Goal: Find contact information: Find contact information

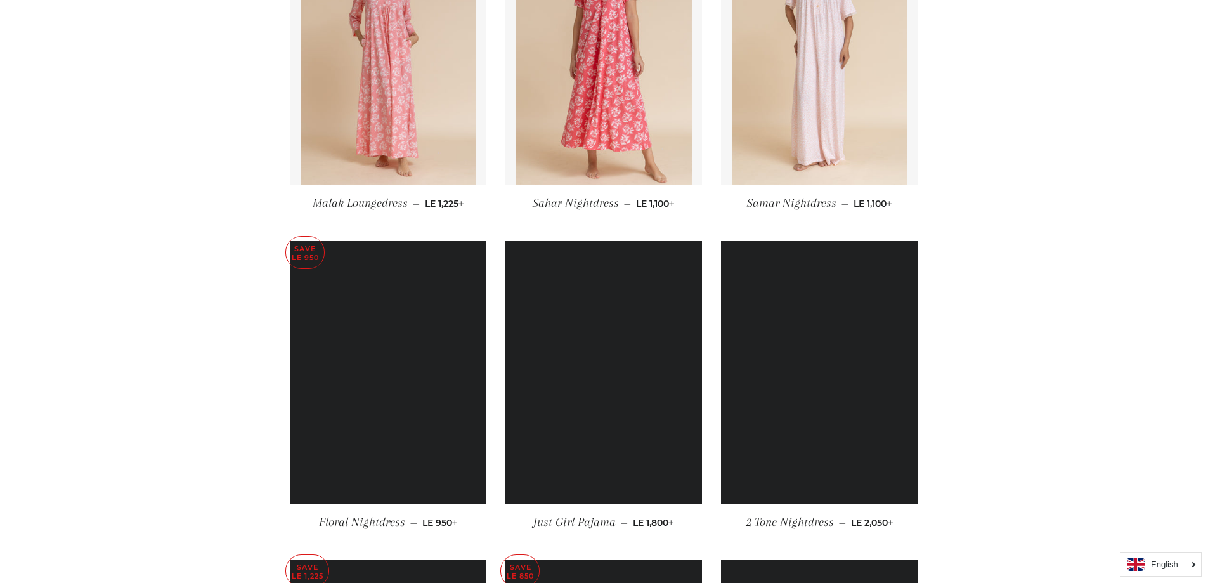
scroll to position [7233, 0]
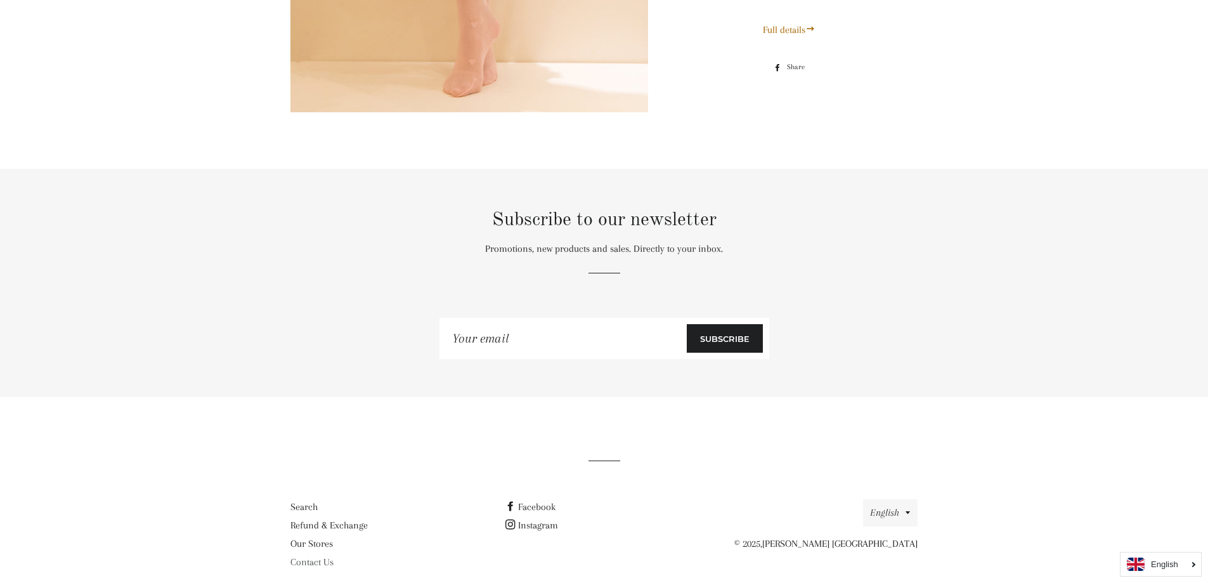
click at [311, 556] on link "Contact Us" at bounding box center [312, 561] width 43 height 11
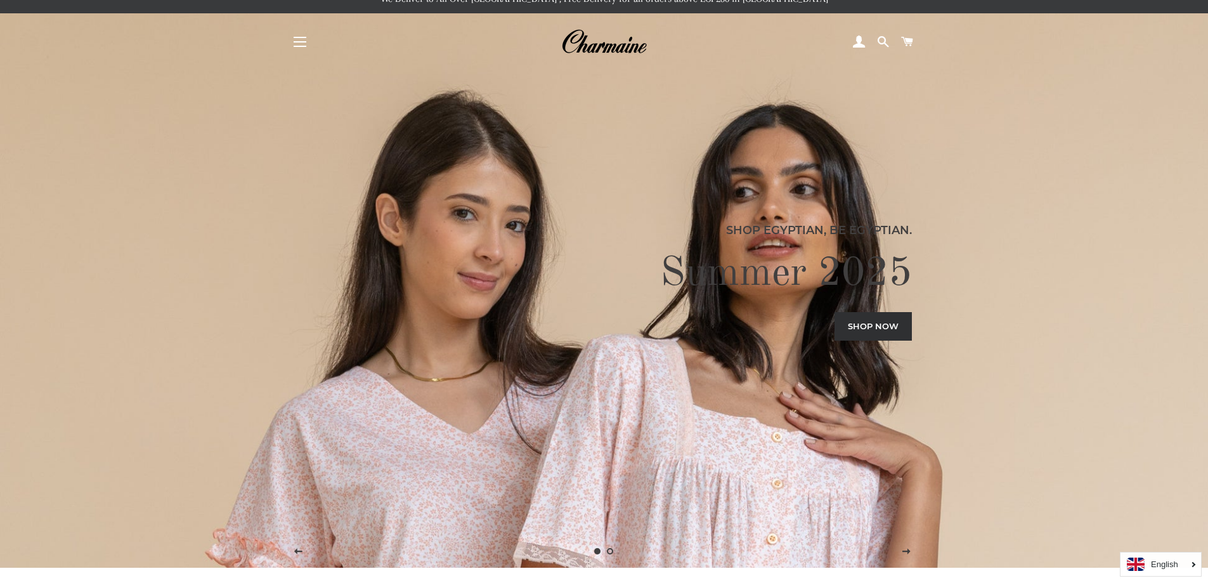
scroll to position [0, 0]
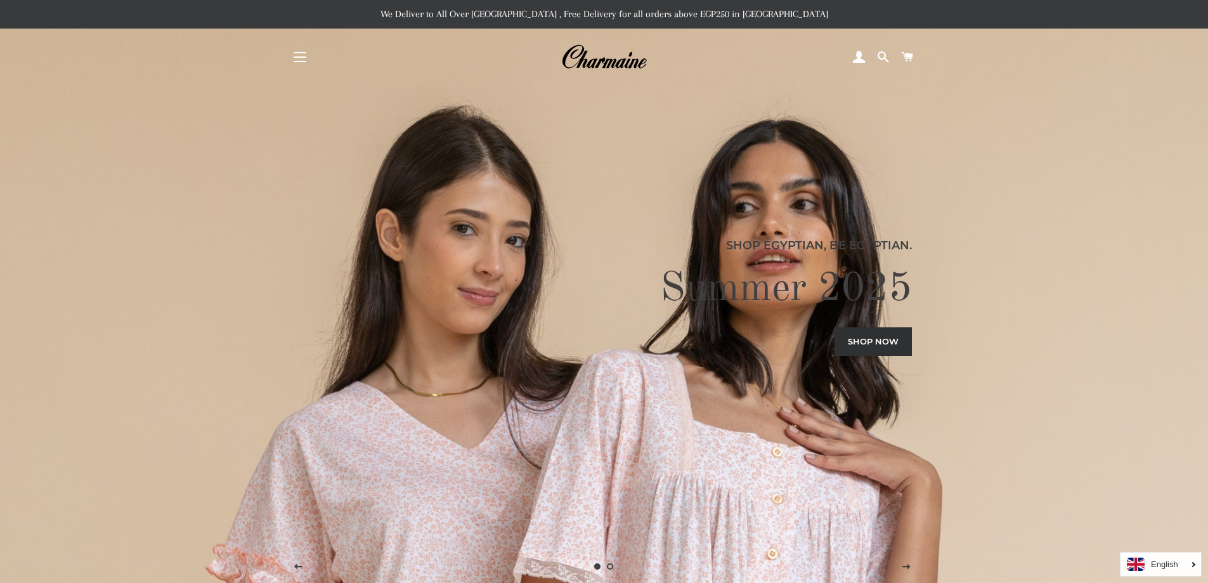
drag, startPoint x: 587, startPoint y: 62, endPoint x: 1138, endPoint y: 186, distance: 565.1
click at [1138, 186] on div "Shop Egyptian, Be Egyptian. Summer 2025 Shop now" at bounding box center [604, 291] width 1208 height 583
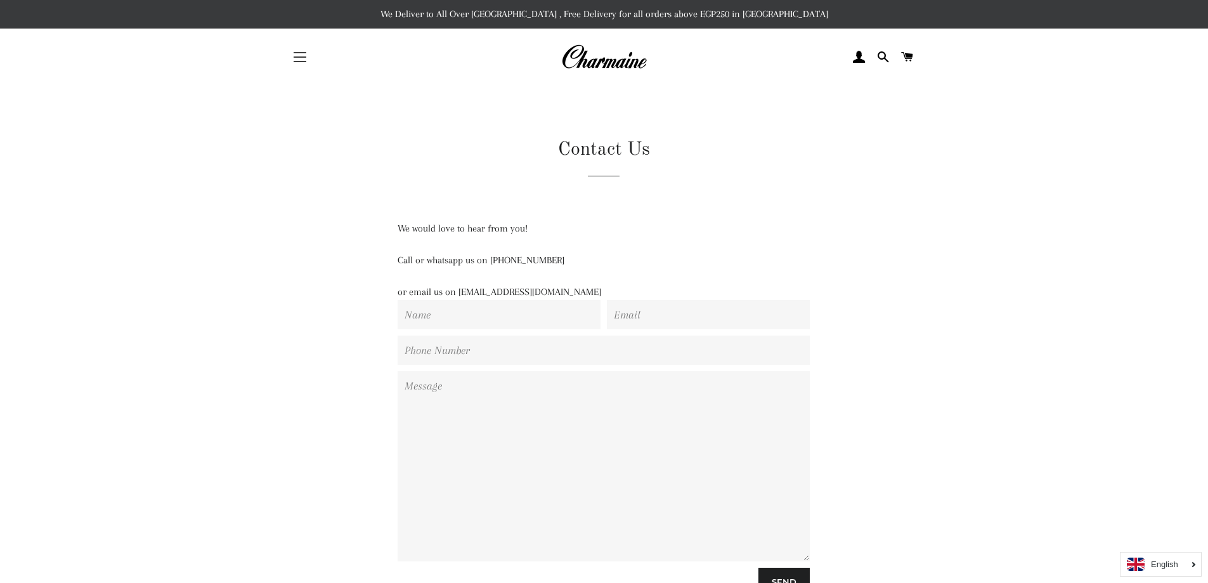
click at [299, 53] on span "button" at bounding box center [300, 52] width 13 height 1
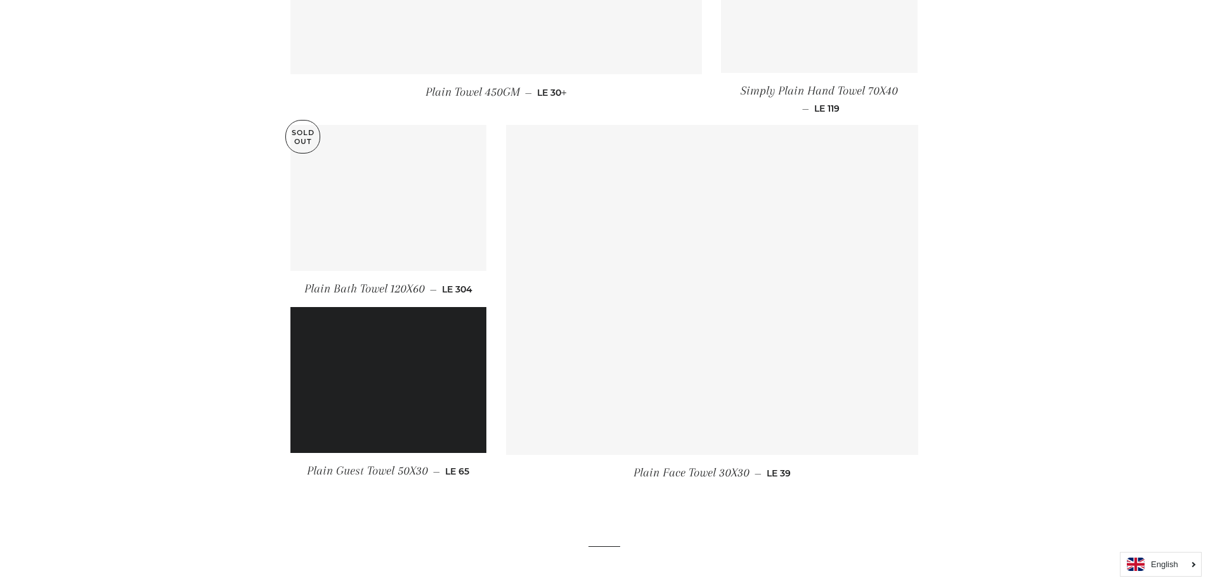
scroll to position [1687, 0]
